Goal: Task Accomplishment & Management: Use online tool/utility

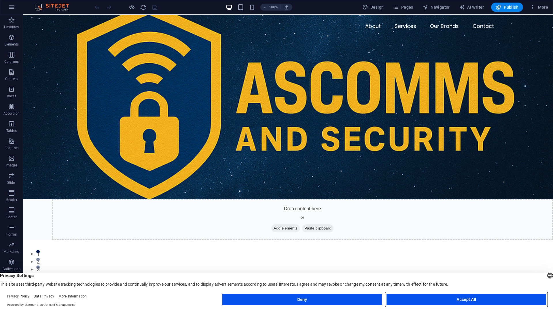
click at [463, 301] on button "Accept All" at bounding box center [467, 300] width 160 height 12
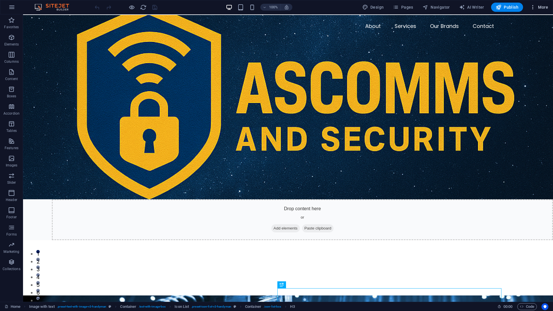
click at [545, 7] on span "More" at bounding box center [539, 7] width 18 height 6
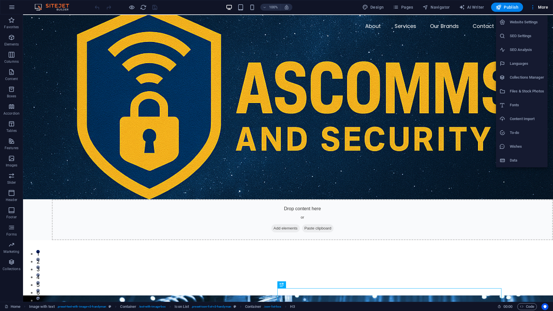
click at [512, 160] on h6 "Data" at bounding box center [527, 160] width 34 height 7
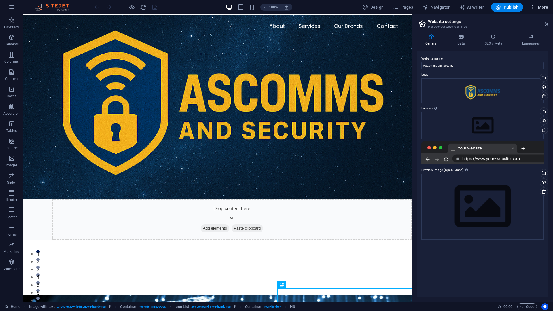
click at [543, 7] on span "More" at bounding box center [539, 7] width 18 height 6
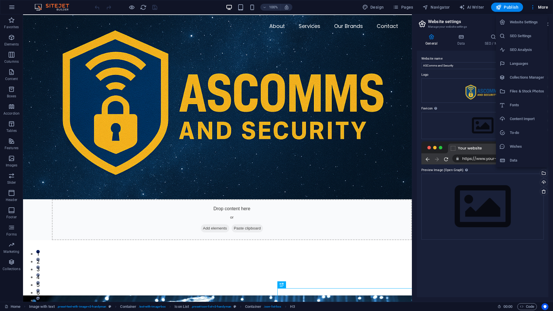
drag, startPoint x: 142, startPoint y: 100, endPoint x: 126, endPoint y: 96, distance: 16.1
click at [142, 100] on div at bounding box center [276, 155] width 553 height 311
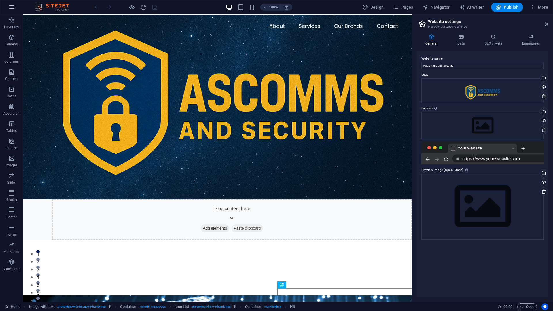
click at [8, 6] on button "button" at bounding box center [12, 7] width 14 height 14
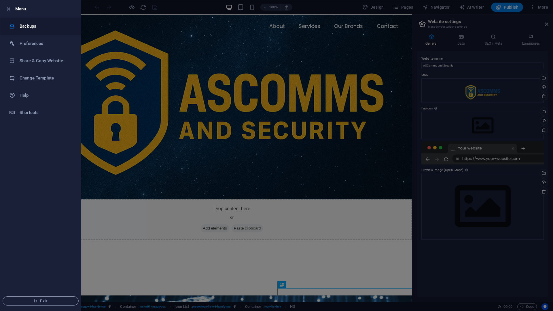
click at [24, 25] on h6 "Backups" at bounding box center [46, 26] width 53 height 7
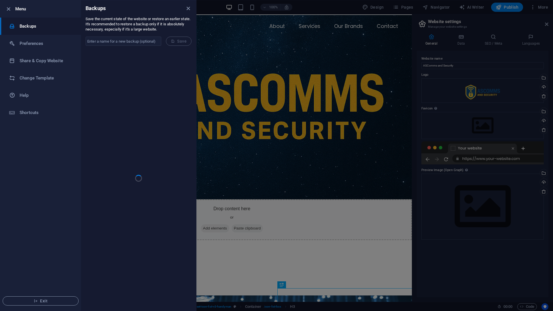
click at [516, 56] on div at bounding box center [276, 155] width 553 height 311
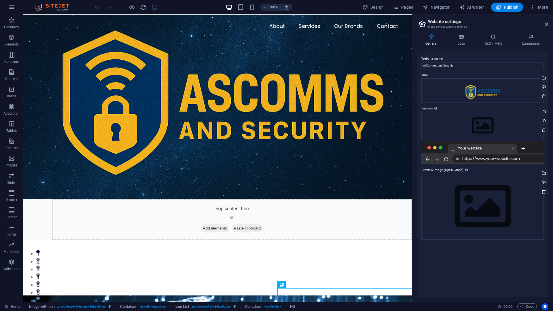
click at [551, 23] on aside "Website settings Manage your website settings General Data SEO / Meta Languages…" at bounding box center [482, 158] width 141 height 288
click at [547, 23] on icon at bounding box center [546, 24] width 3 height 5
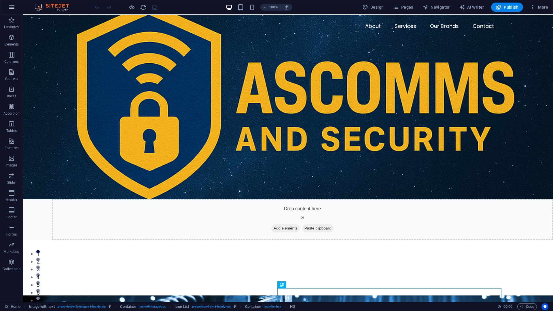
click at [10, 5] on icon "button" at bounding box center [11, 7] width 7 height 7
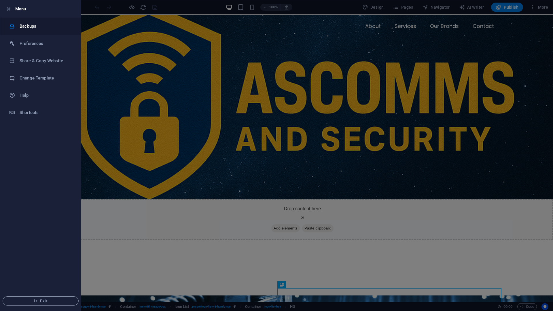
click at [24, 31] on li "Backups" at bounding box center [40, 26] width 81 height 17
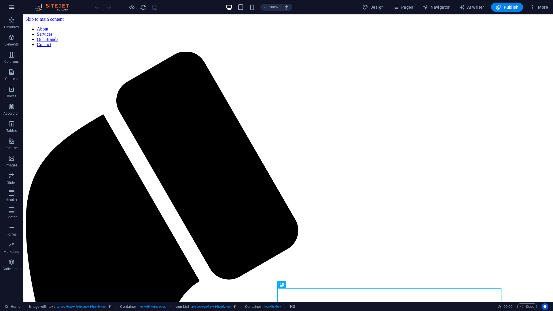
click at [14, 7] on icon "button" at bounding box center [11, 7] width 7 height 7
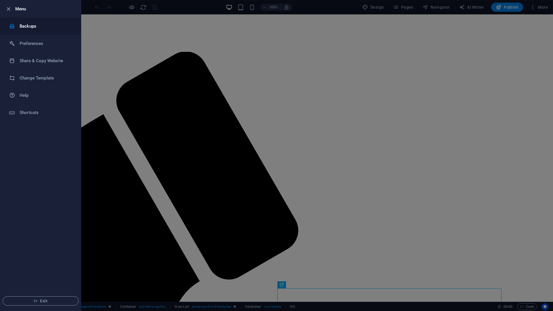
click at [24, 27] on h6 "Backups" at bounding box center [46, 26] width 53 height 7
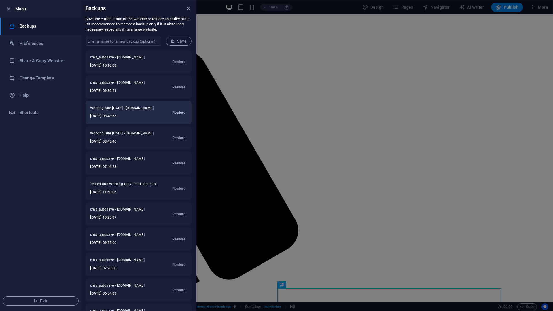
click at [181, 113] on span "Restore" at bounding box center [178, 112] width 13 height 7
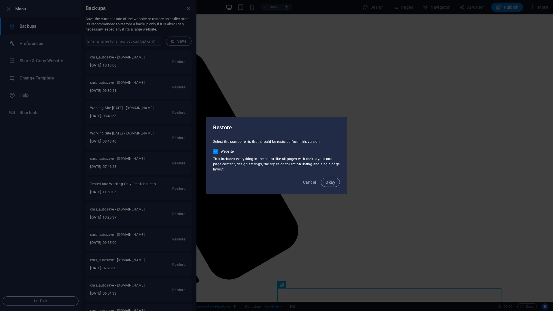
click at [331, 183] on span "Okay" at bounding box center [331, 182] width 10 height 5
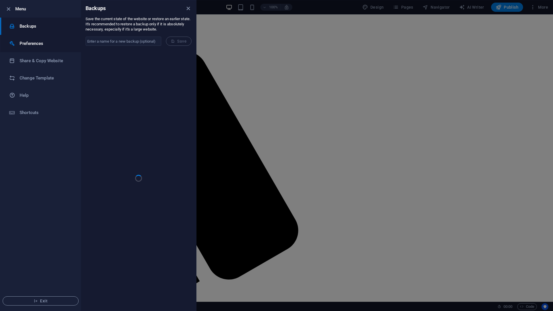
click at [36, 43] on h6 "Preferences" at bounding box center [46, 43] width 53 height 7
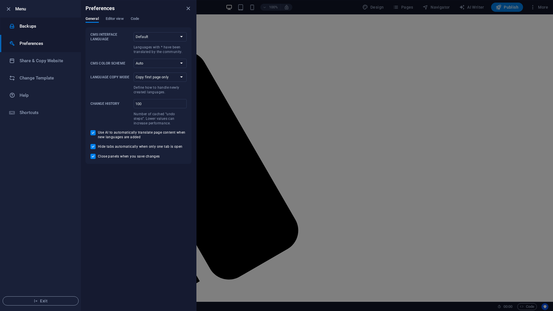
click at [38, 28] on h6 "Backups" at bounding box center [46, 26] width 53 height 7
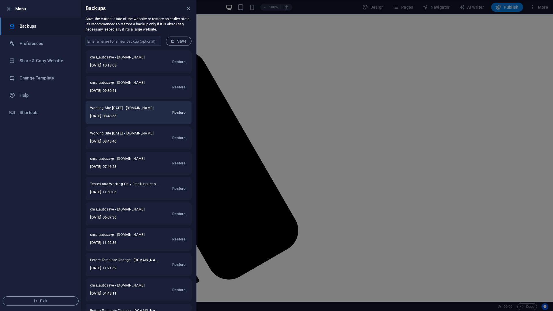
click at [182, 112] on span "Restore" at bounding box center [178, 112] width 13 height 7
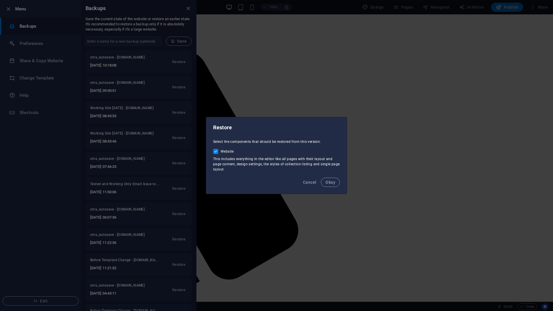
click at [333, 182] on span "Okay" at bounding box center [331, 182] width 10 height 5
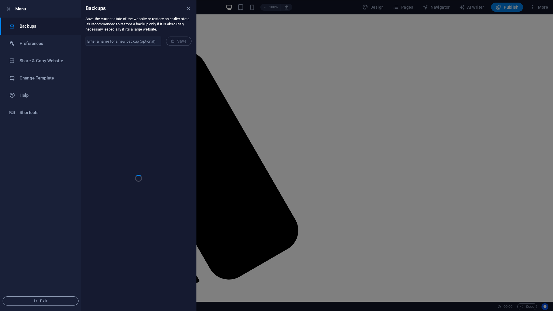
click at [350, 0] on div at bounding box center [276, 155] width 553 height 311
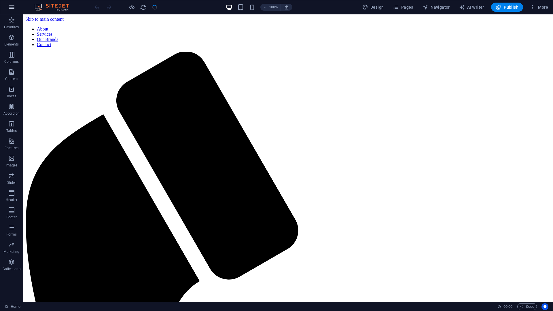
click at [13, 8] on icon "button" at bounding box center [11, 7] width 7 height 7
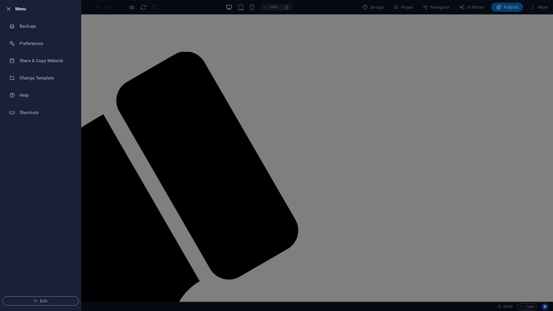
click at [22, 15] on li "Menu" at bounding box center [40, 8] width 81 height 17
click at [37, 28] on h6 "Backups" at bounding box center [46, 26] width 53 height 7
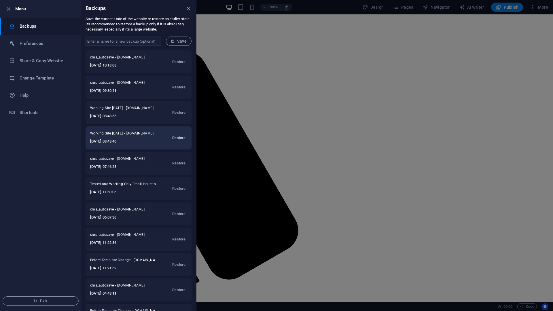
click at [182, 139] on span "Restore" at bounding box center [178, 138] width 13 height 7
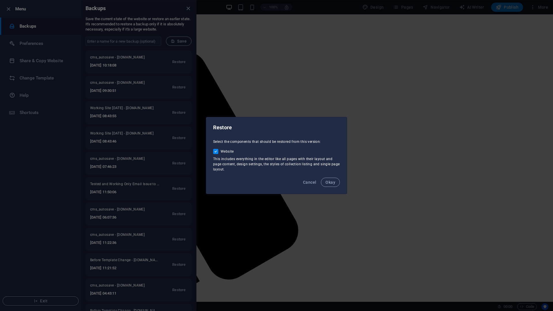
click at [335, 181] on span "Okay" at bounding box center [331, 182] width 10 height 5
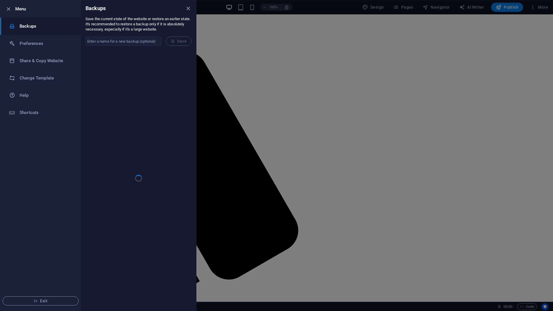
click at [38, 25] on h6 "Backups" at bounding box center [46, 26] width 53 height 7
click at [42, 40] on h6 "Preferences" at bounding box center [46, 43] width 53 height 7
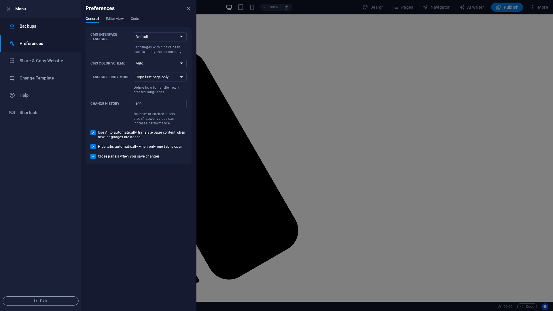
click at [34, 29] on h6 "Backups" at bounding box center [46, 26] width 53 height 7
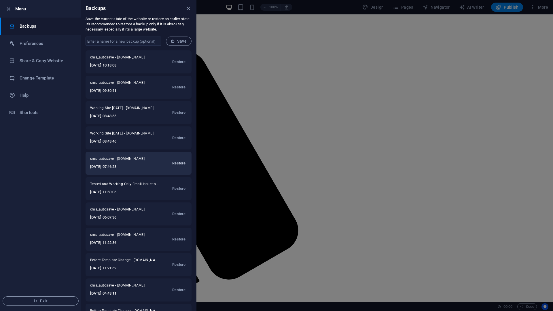
click at [176, 161] on span "Restore" at bounding box center [178, 163] width 13 height 7
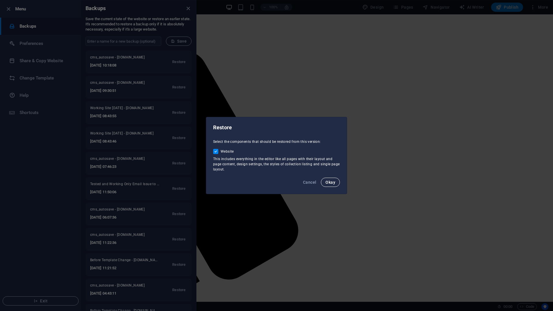
click at [337, 181] on button "Okay" at bounding box center [330, 182] width 19 height 9
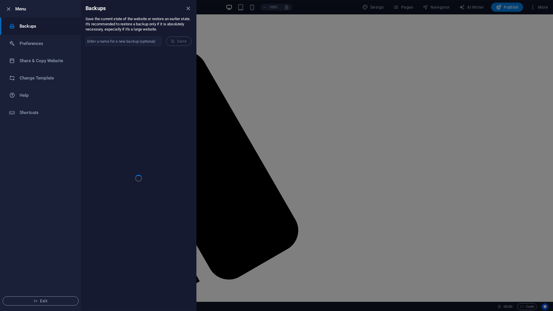
click at [26, 28] on h6 "Backups" at bounding box center [46, 26] width 53 height 7
click at [30, 40] on h6 "Preferences" at bounding box center [46, 43] width 53 height 7
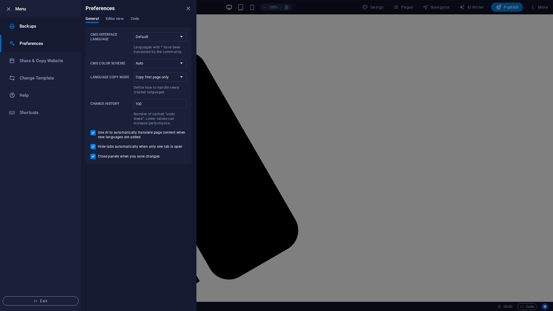
click at [26, 28] on h6 "Backups" at bounding box center [46, 26] width 53 height 7
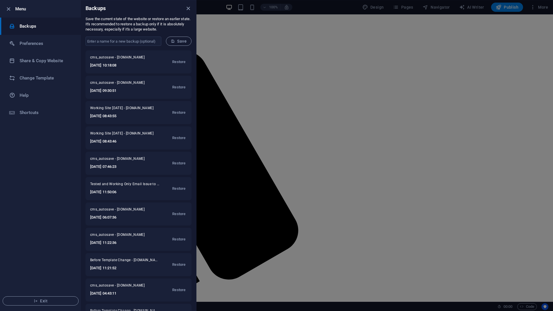
drag, startPoint x: 139, startPoint y: 141, endPoint x: 85, endPoint y: 132, distance: 54.9
click at [85, 132] on div "cms_autosave - [DOMAIN_NAME] [DATE] 10:18:08 Restore cms_autosave - [DOMAIN_NAM…" at bounding box center [138, 180] width 115 height 260
click at [152, 144] on h6 "[DATE] 08:43:46" at bounding box center [123, 141] width 66 height 7
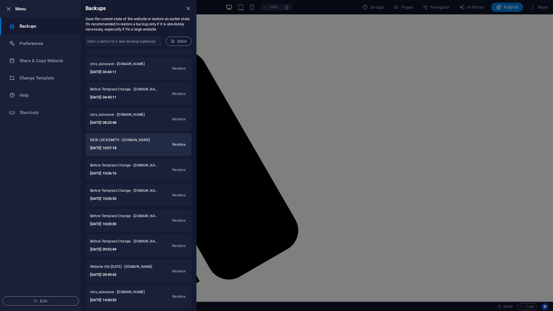
scroll to position [224, 0]
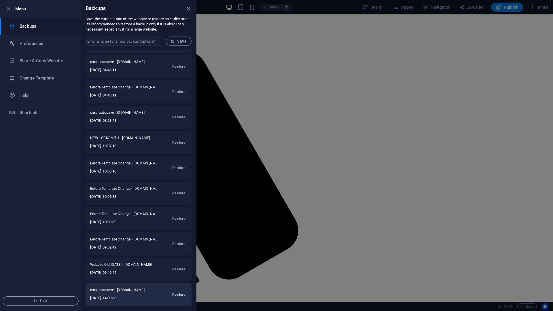
click at [175, 295] on span "Restore" at bounding box center [178, 294] width 13 height 7
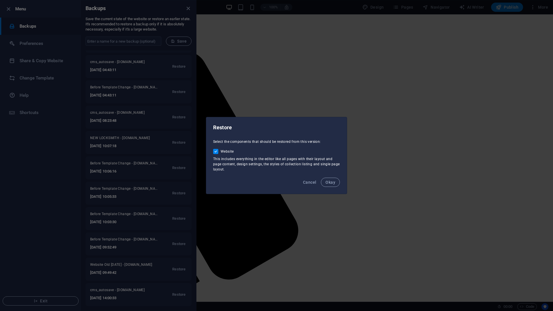
click at [330, 184] on span "Okay" at bounding box center [331, 182] width 10 height 5
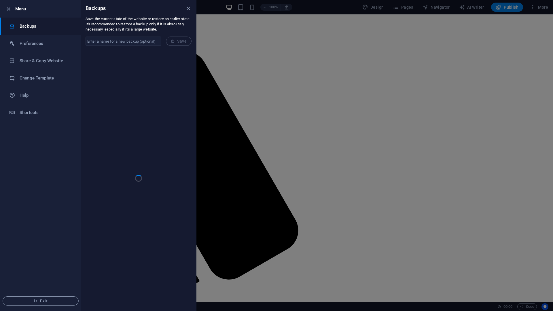
scroll to position [0, 0]
click at [312, 0] on div at bounding box center [276, 155] width 553 height 311
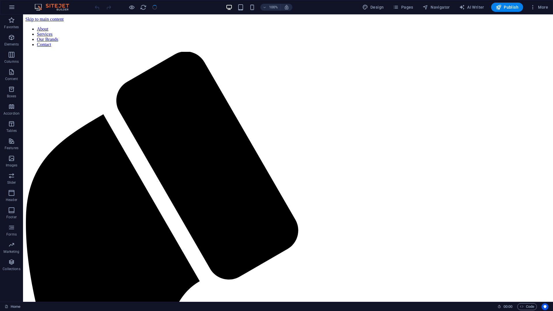
click at [352, 0] on header "100% Design Pages Navigator AI Writer Publish More" at bounding box center [276, 7] width 553 height 14
click at [15, 7] on button "button" at bounding box center [12, 7] width 14 height 14
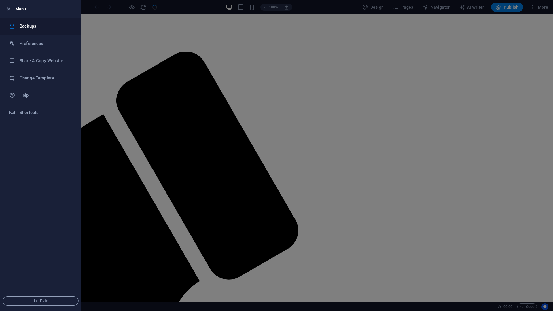
click at [33, 28] on h6 "Backups" at bounding box center [46, 26] width 53 height 7
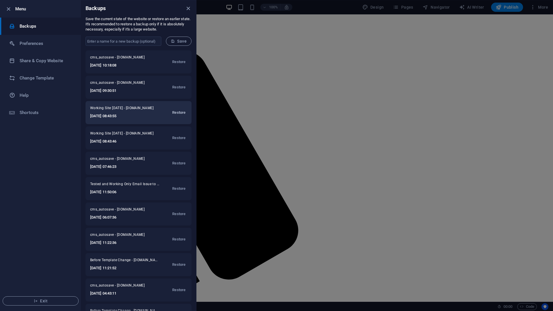
click at [173, 110] on span "Restore" at bounding box center [178, 112] width 13 height 7
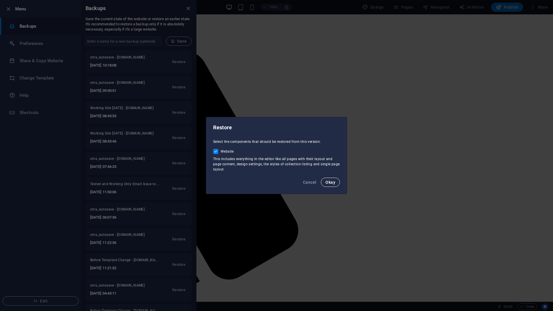
click at [334, 187] on div "Cancel Okay" at bounding box center [276, 184] width 141 height 20
drag, startPoint x: 332, startPoint y: 182, endPoint x: 326, endPoint y: 181, distance: 6.3
click at [332, 182] on span "Okay" at bounding box center [331, 182] width 10 height 5
